Goal: Task Accomplishment & Management: Complete application form

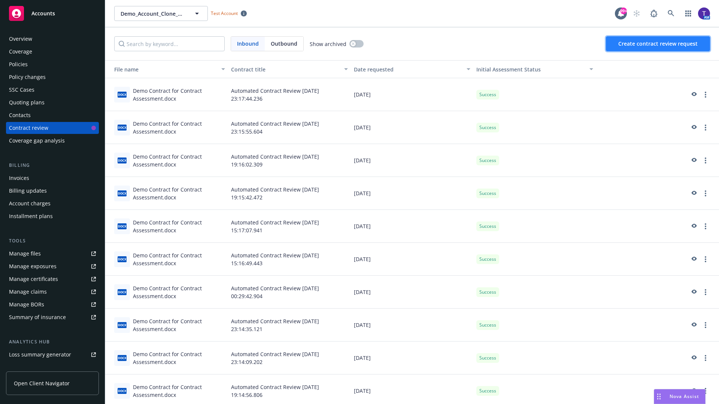
click at [658, 44] on span "Create contract review request" at bounding box center [657, 43] width 79 height 7
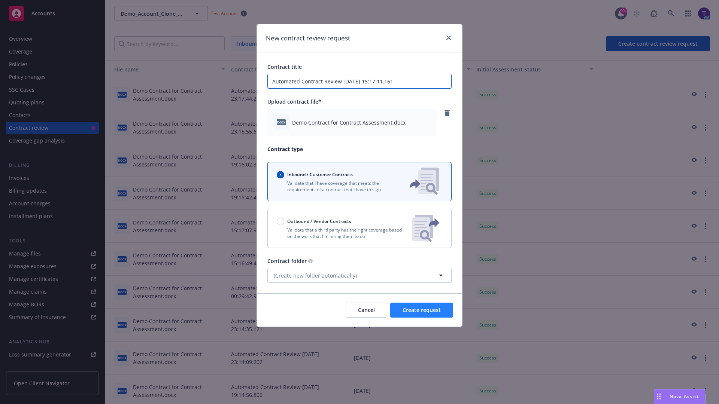
type input "Automated Contract Review [DATE] 15:17:11.161"
click at [422, 310] on span "Create request" at bounding box center [421, 310] width 38 height 7
